Goal: Communication & Community: Connect with others

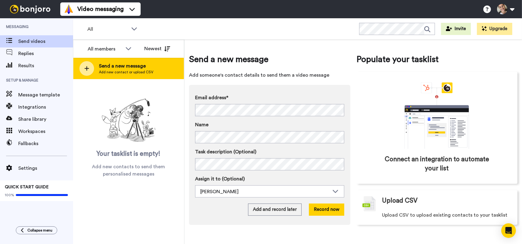
click at [86, 65] on div at bounding box center [86, 68] width 15 height 15
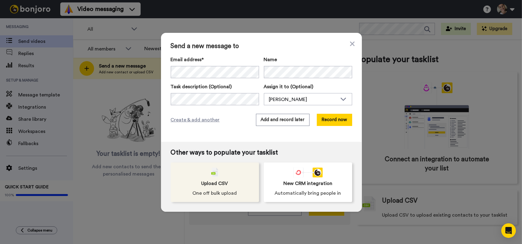
click at [219, 191] on span "One off bulk upload" at bounding box center [215, 193] width 44 height 7
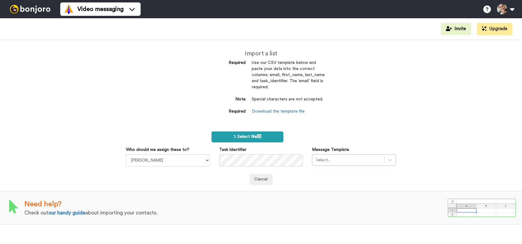
click at [245, 132] on label "1. Select file" at bounding box center [247, 136] width 72 height 11
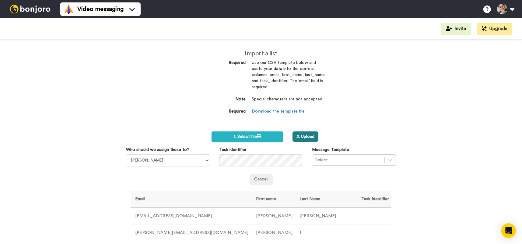
click at [302, 135] on button "2. Upload" at bounding box center [305, 136] width 26 height 10
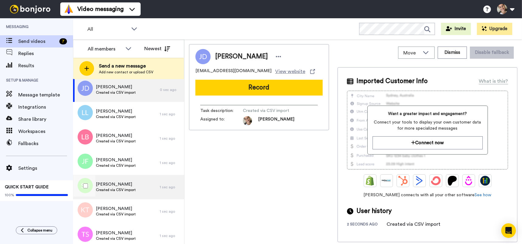
scroll to position [12, 0]
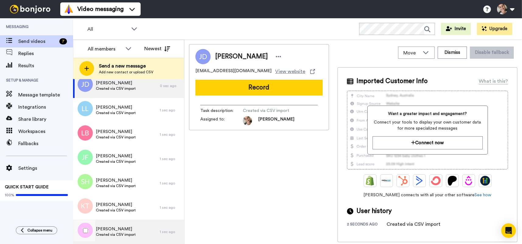
click at [137, 230] on div "Tracey SEARLE Created via CSV import" at bounding box center [116, 232] width 87 height 24
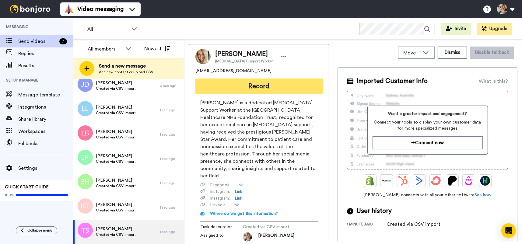
click at [253, 85] on button "Record" at bounding box center [258, 87] width 127 height 16
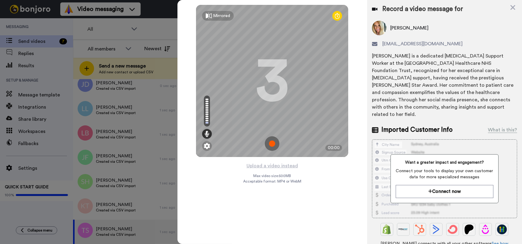
click at [273, 142] on img at bounding box center [272, 143] width 15 height 15
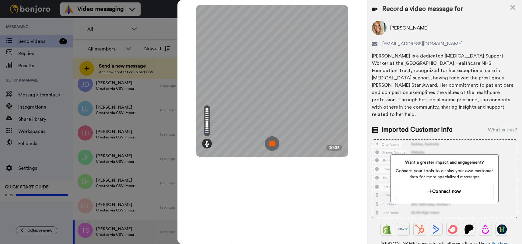
click at [273, 142] on img at bounding box center [272, 143] width 15 height 15
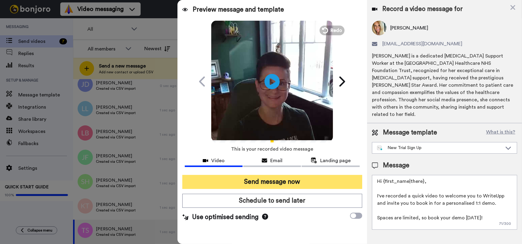
click at [278, 183] on button "Send message now" at bounding box center [272, 182] width 180 height 14
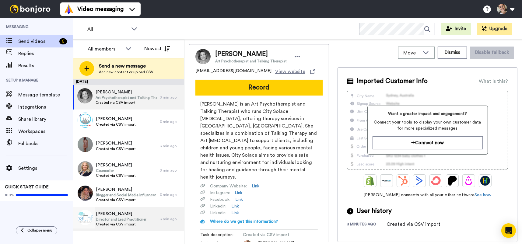
click at [131, 212] on span "Katie T" at bounding box center [121, 214] width 51 height 6
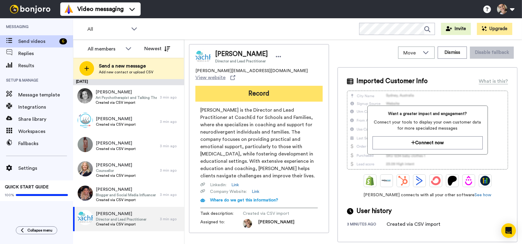
click at [267, 89] on button "Record" at bounding box center [258, 94] width 127 height 16
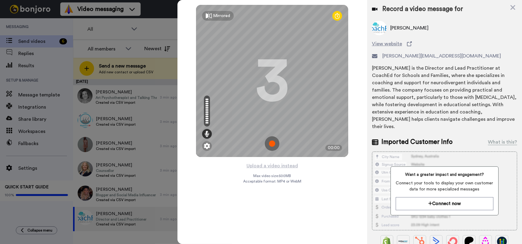
click at [274, 141] on img at bounding box center [272, 143] width 15 height 15
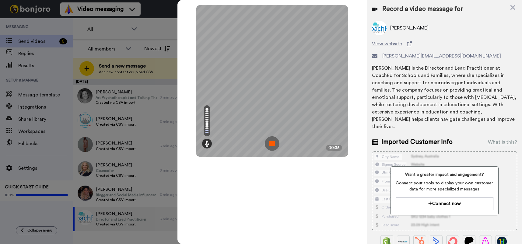
click at [273, 142] on img at bounding box center [272, 143] width 15 height 15
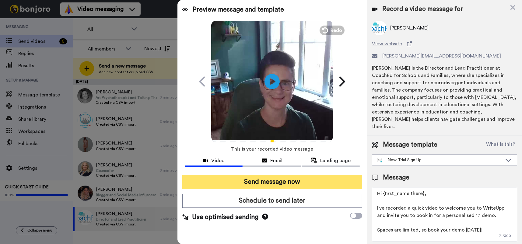
click at [284, 178] on button "Send message now" at bounding box center [272, 182] width 180 height 14
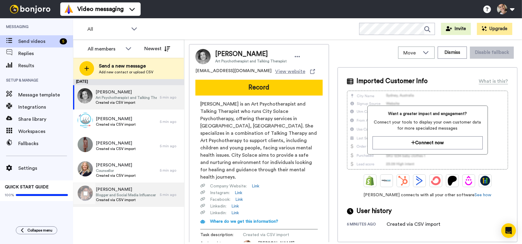
drag, startPoint x: 135, startPoint y: 195, endPoint x: 135, endPoint y: 199, distance: 3.7
click at [135, 196] on span "Blogger and Social Media Influencer" at bounding box center [126, 195] width 60 height 5
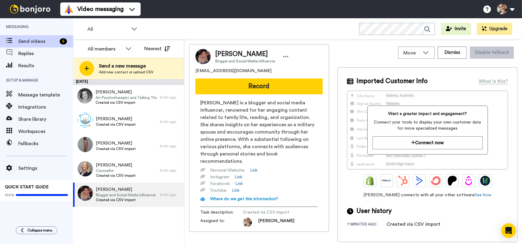
drag, startPoint x: 127, startPoint y: 225, endPoint x: 145, endPoint y: 205, distance: 27.6
click at [127, 225] on div "[DATE] [PERSON_NAME]-Puy Art Psychotherapist and Talking Therapist Created via …" at bounding box center [128, 161] width 111 height 165
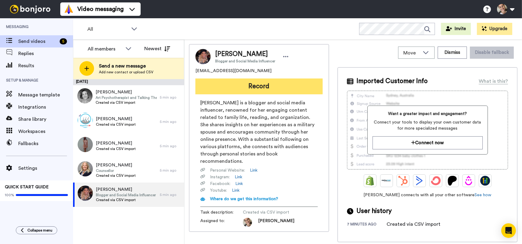
click at [278, 82] on button "Record" at bounding box center [258, 87] width 127 height 16
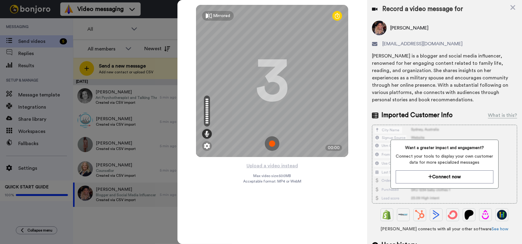
click at [273, 142] on img at bounding box center [272, 143] width 15 height 15
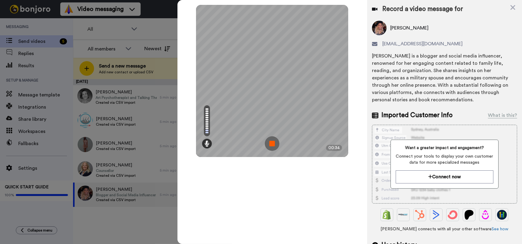
click at [273, 142] on img at bounding box center [272, 143] width 15 height 15
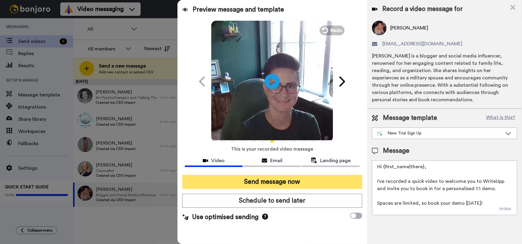
click at [286, 179] on button "Send message now" at bounding box center [272, 182] width 180 height 14
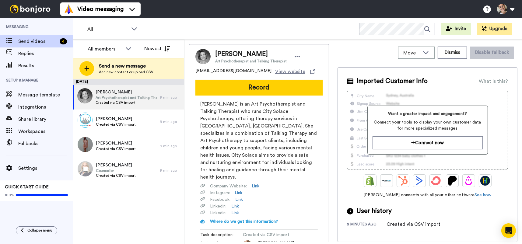
drag, startPoint x: 133, startPoint y: 169, endPoint x: 123, endPoint y: 199, distance: 31.1
click at [133, 170] on span "Counsellor" at bounding box center [116, 170] width 40 height 5
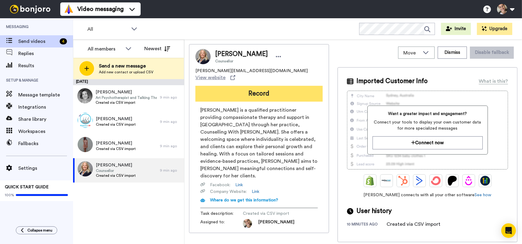
click at [263, 87] on button "Record" at bounding box center [258, 94] width 127 height 16
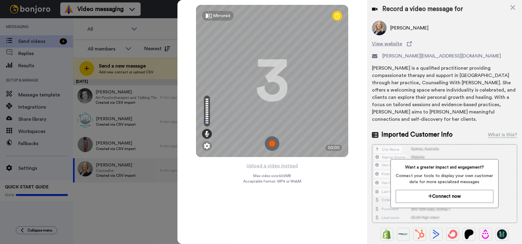
click at [272, 142] on img at bounding box center [272, 143] width 15 height 15
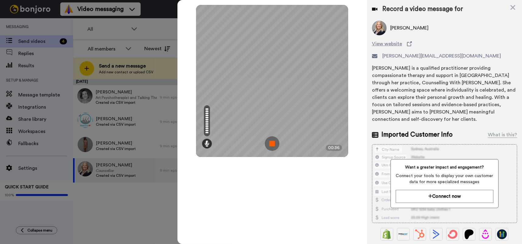
click at [273, 144] on img at bounding box center [272, 143] width 15 height 15
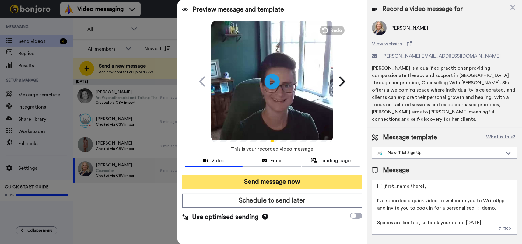
click at [303, 177] on button "Send message now" at bounding box center [272, 182] width 180 height 14
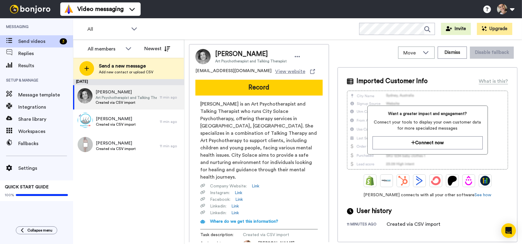
drag, startPoint x: 116, startPoint y: 149, endPoint x: 113, endPoint y: 198, distance: 49.4
click at [116, 149] on span "Created via CSV import" at bounding box center [116, 148] width 40 height 5
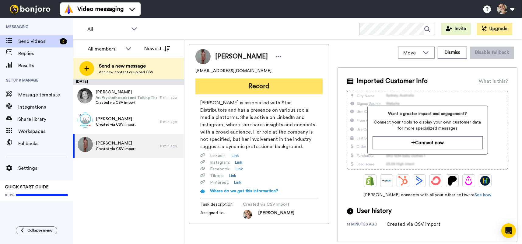
click at [265, 83] on button "Record" at bounding box center [258, 87] width 127 height 16
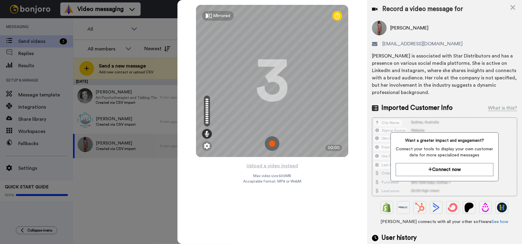
click at [271, 144] on img at bounding box center [272, 143] width 15 height 15
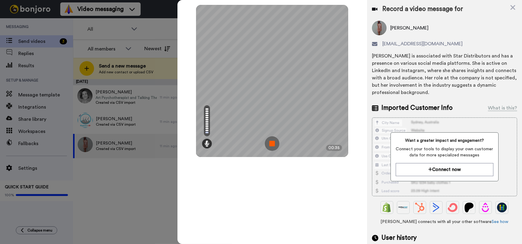
click at [270, 144] on img at bounding box center [272, 143] width 15 height 15
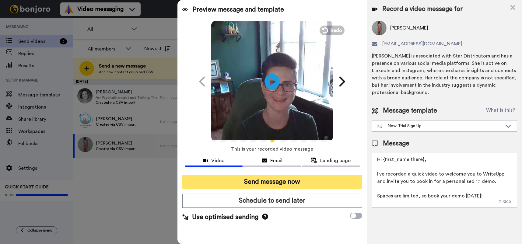
click at [292, 180] on button "Send message now" at bounding box center [272, 182] width 180 height 14
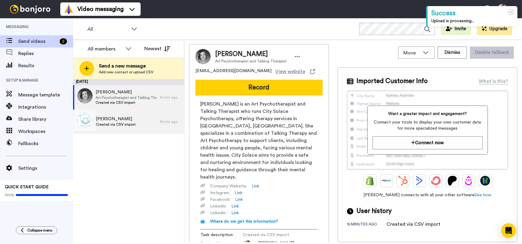
click at [139, 118] on div "Lucy Lindop Created via CSV import" at bounding box center [116, 122] width 87 height 24
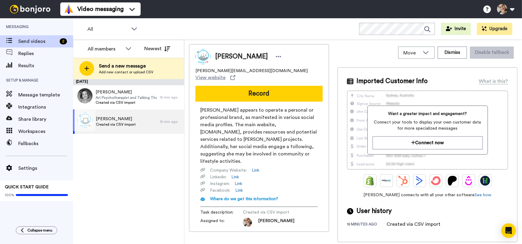
click at [139, 118] on div "Lucy Lindop Created via CSV import" at bounding box center [116, 122] width 87 height 24
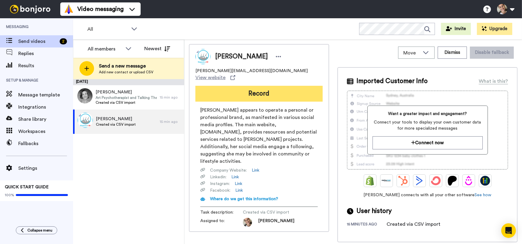
click at [278, 86] on button "Record" at bounding box center [258, 94] width 127 height 16
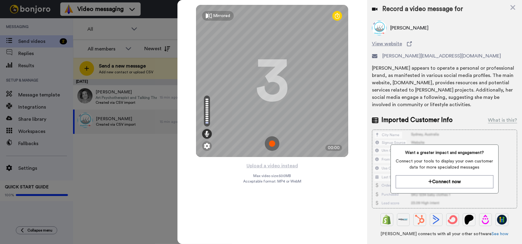
click at [271, 142] on img at bounding box center [272, 143] width 15 height 15
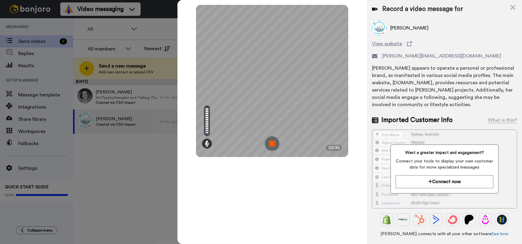
click at [271, 142] on img at bounding box center [272, 143] width 15 height 15
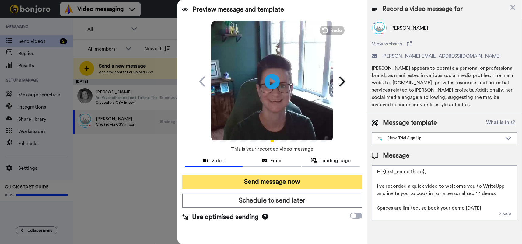
click at [289, 182] on button "Send message now" at bounding box center [272, 182] width 180 height 14
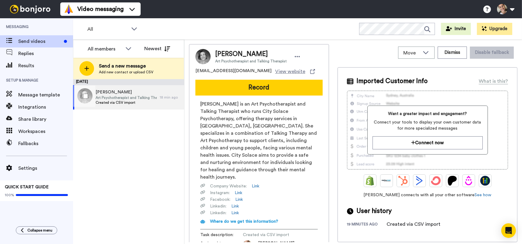
click at [118, 89] on span "[PERSON_NAME]" at bounding box center [126, 92] width 61 height 6
drag, startPoint x: 139, startPoint y: 143, endPoint x: 135, endPoint y: 148, distance: 6.0
click at [139, 143] on div "[DATE] [PERSON_NAME]-Puy Art Psychotherapist and Talking Therapist Created via …" at bounding box center [128, 161] width 111 height 165
click at [266, 80] on button "Record" at bounding box center [258, 88] width 127 height 16
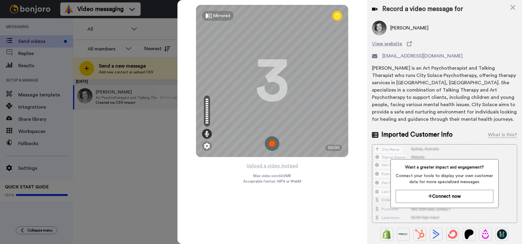
click at [273, 142] on img at bounding box center [272, 143] width 15 height 15
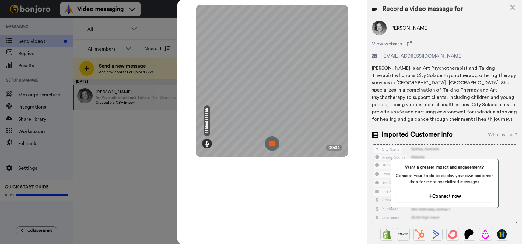
click at [273, 142] on img at bounding box center [272, 143] width 15 height 15
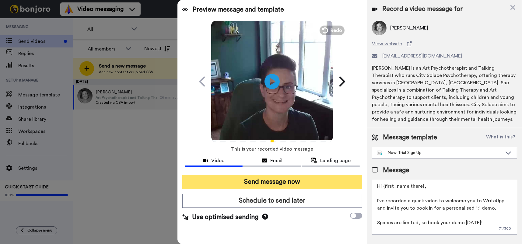
click at [276, 176] on button "Send message now" at bounding box center [272, 182] width 180 height 14
